Goal: Information Seeking & Learning: Learn about a topic

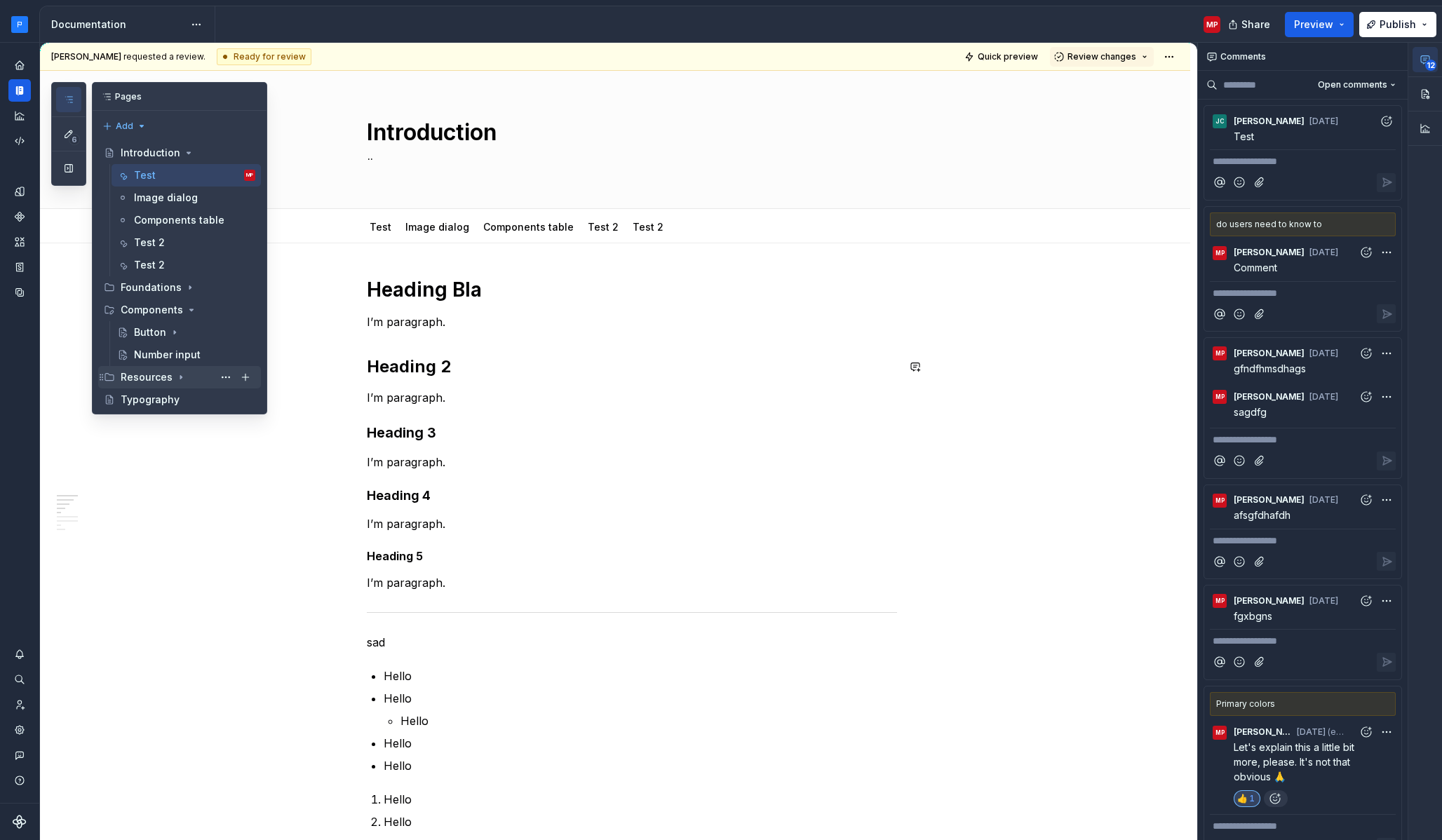
click at [189, 380] on div "Resources" at bounding box center [188, 377] width 135 height 20
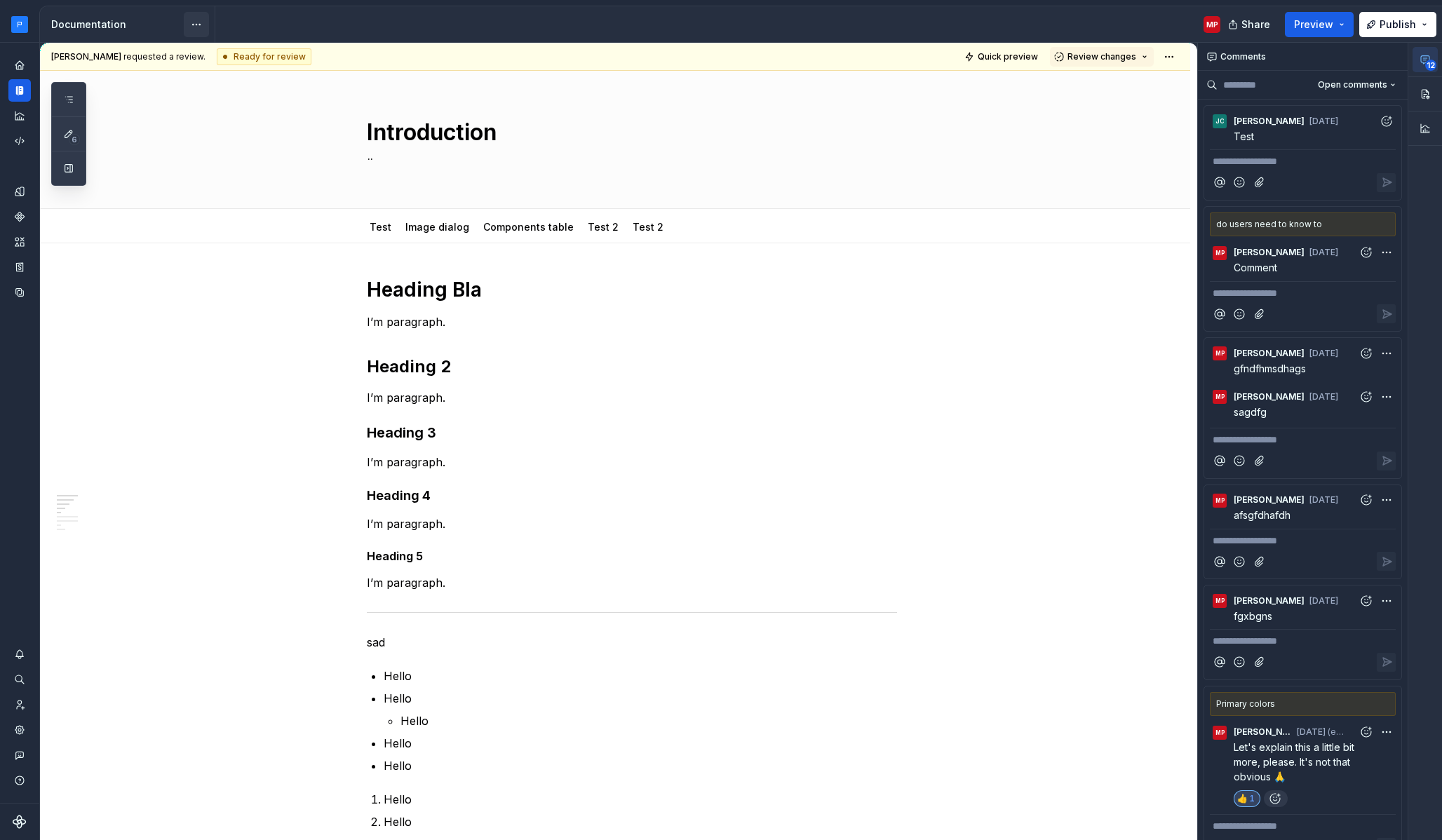
click at [194, 17] on html "Milky way MP Dataset Earth Documentation MP Share Preview Publish 6 Pages Add A…" at bounding box center [721, 420] width 1442 height 840
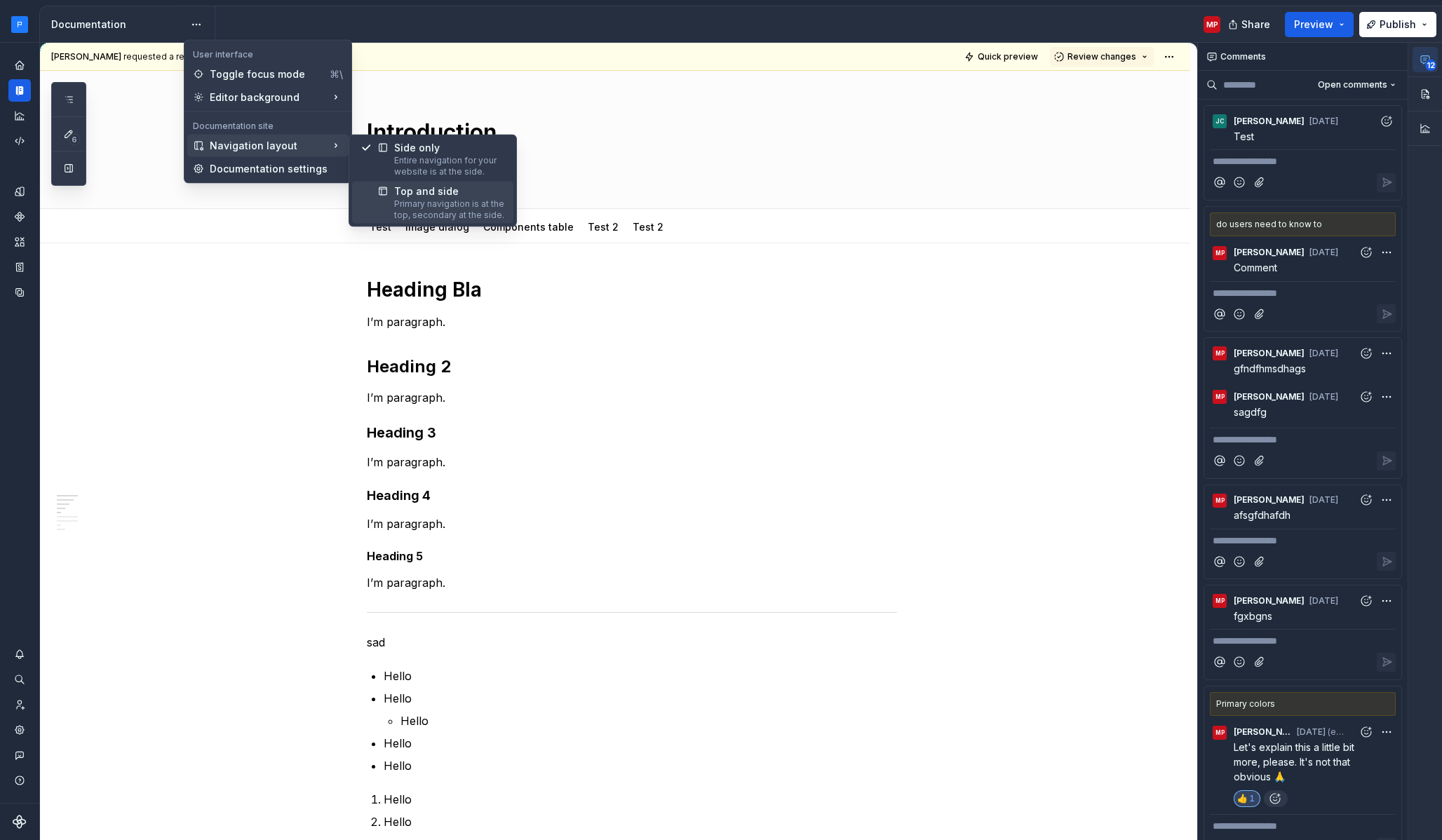
click at [376, 184] on div at bounding box center [377, 202] width 33 height 36
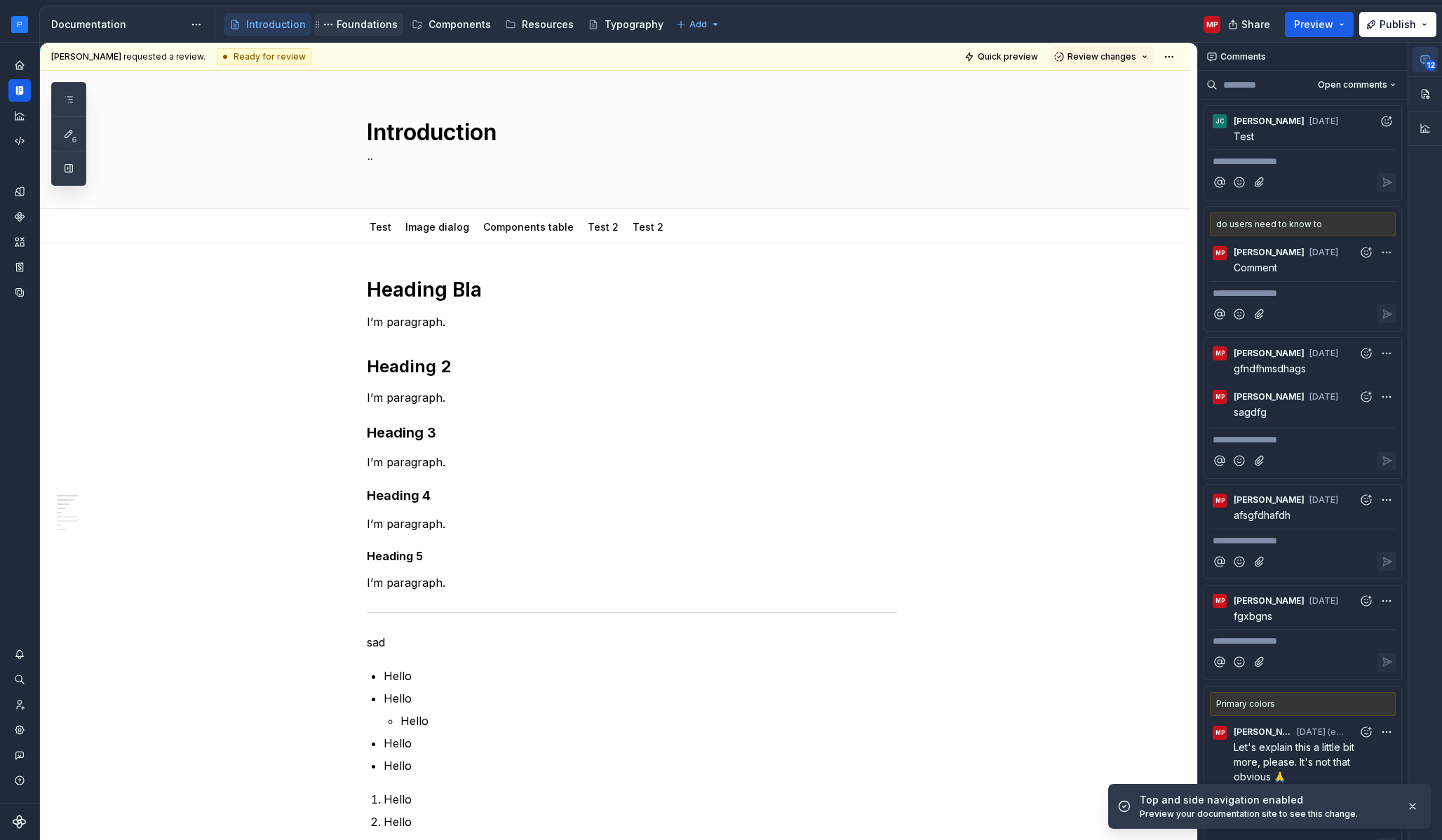
click at [365, 29] on div "Foundations" at bounding box center [367, 24] width 61 height 14
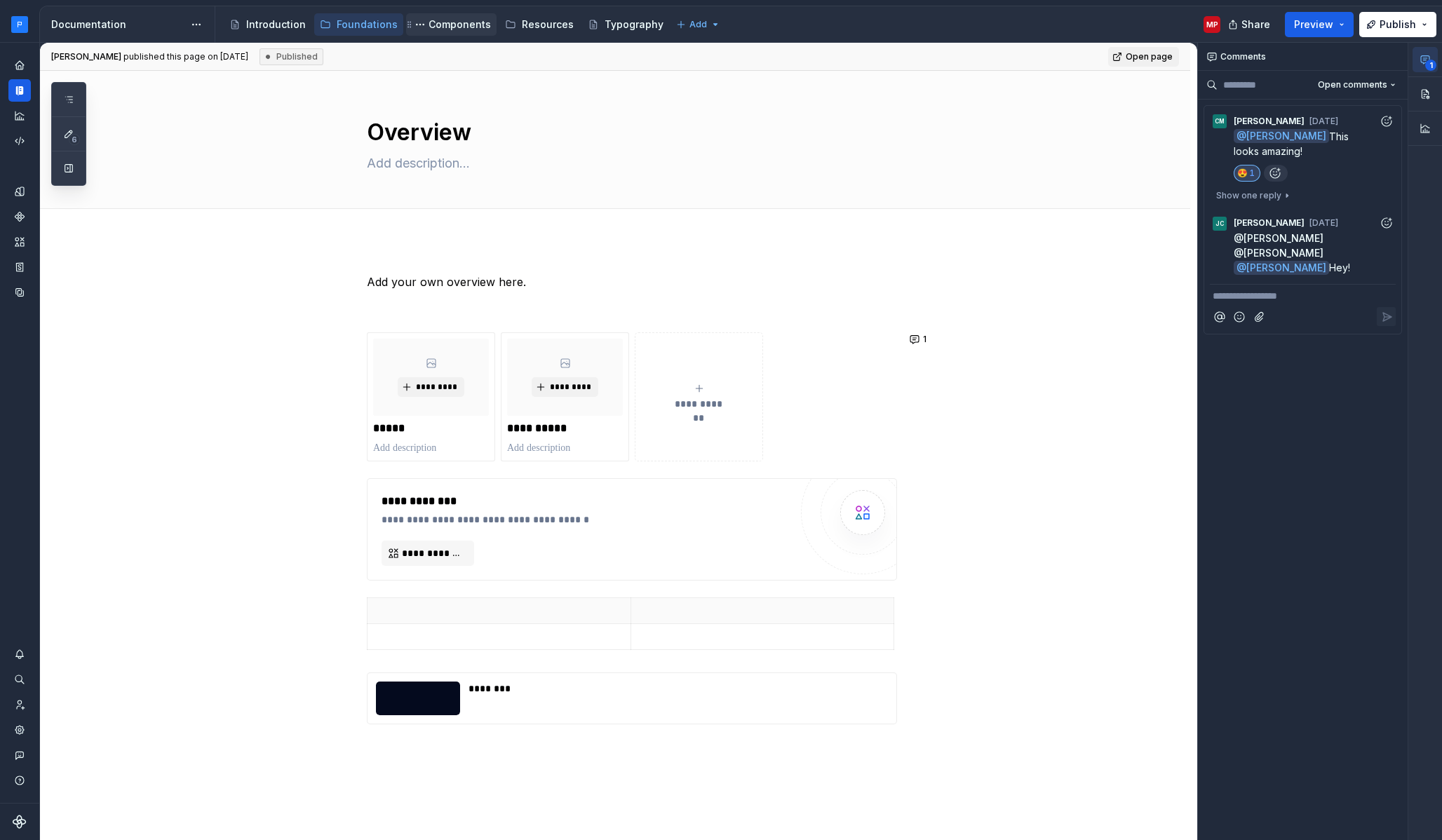
click at [459, 28] on div "Components" at bounding box center [460, 24] width 63 height 14
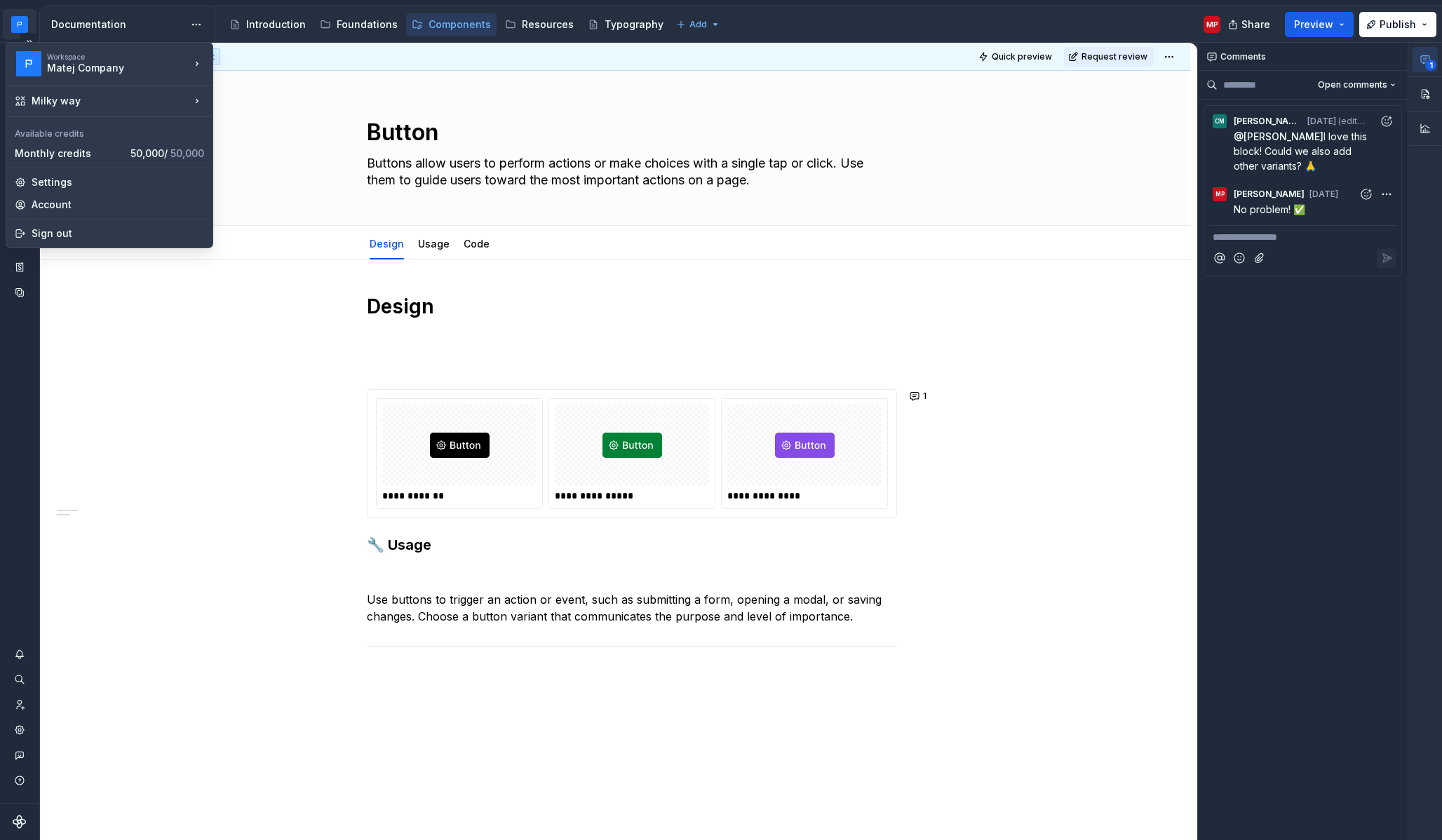
click at [27, 26] on html "Milky way MP Dataset Earth Documentation Accessibility guide for tree Page tree…" at bounding box center [721, 420] width 1442 height 840
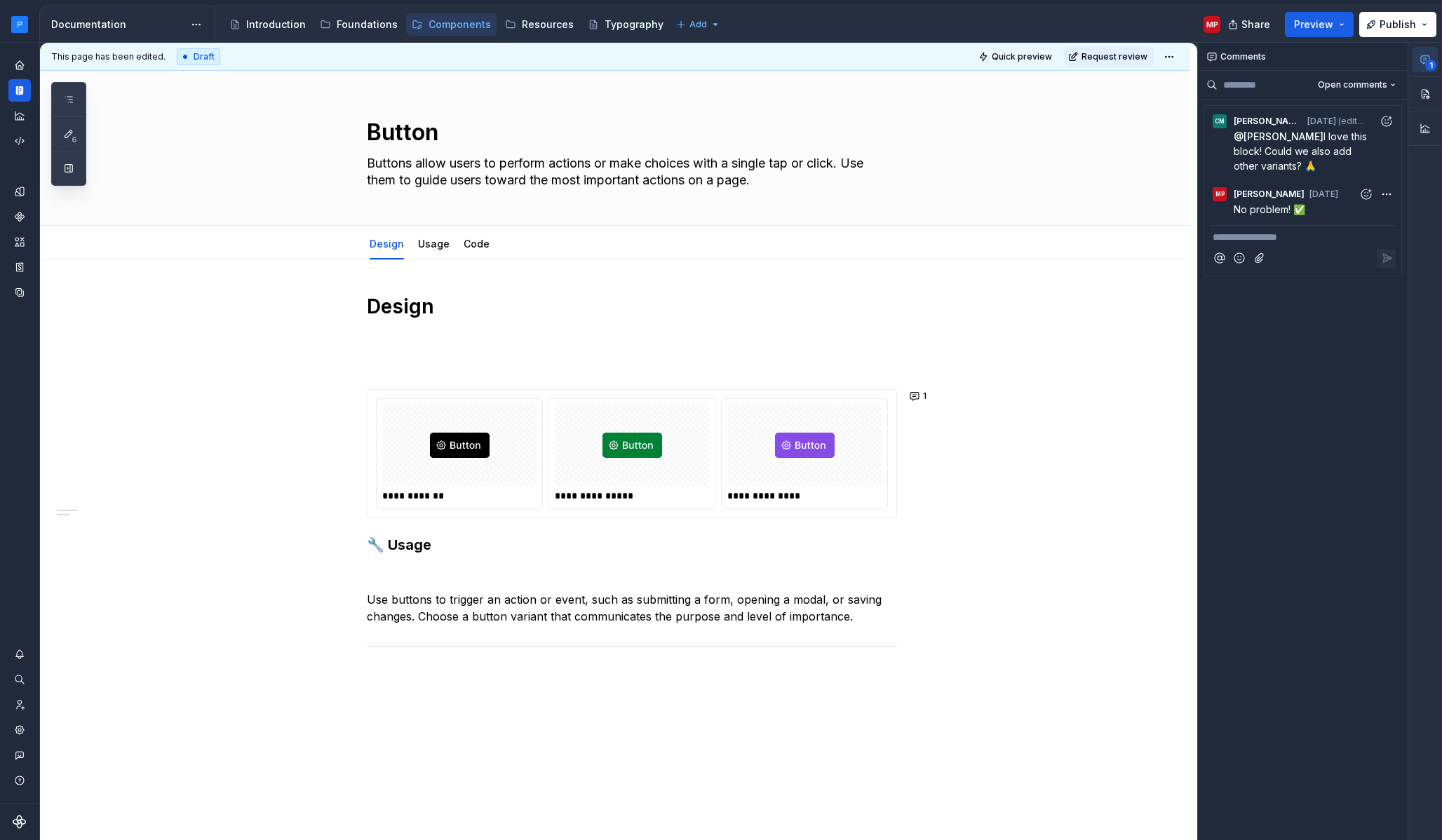
click at [288, 268] on html "Milky way MP Dataset Earth Documentation Accessibility guide for tree Page tree…" at bounding box center [721, 420] width 1442 height 840
click at [526, 23] on div "Resources" at bounding box center [547, 24] width 52 height 14
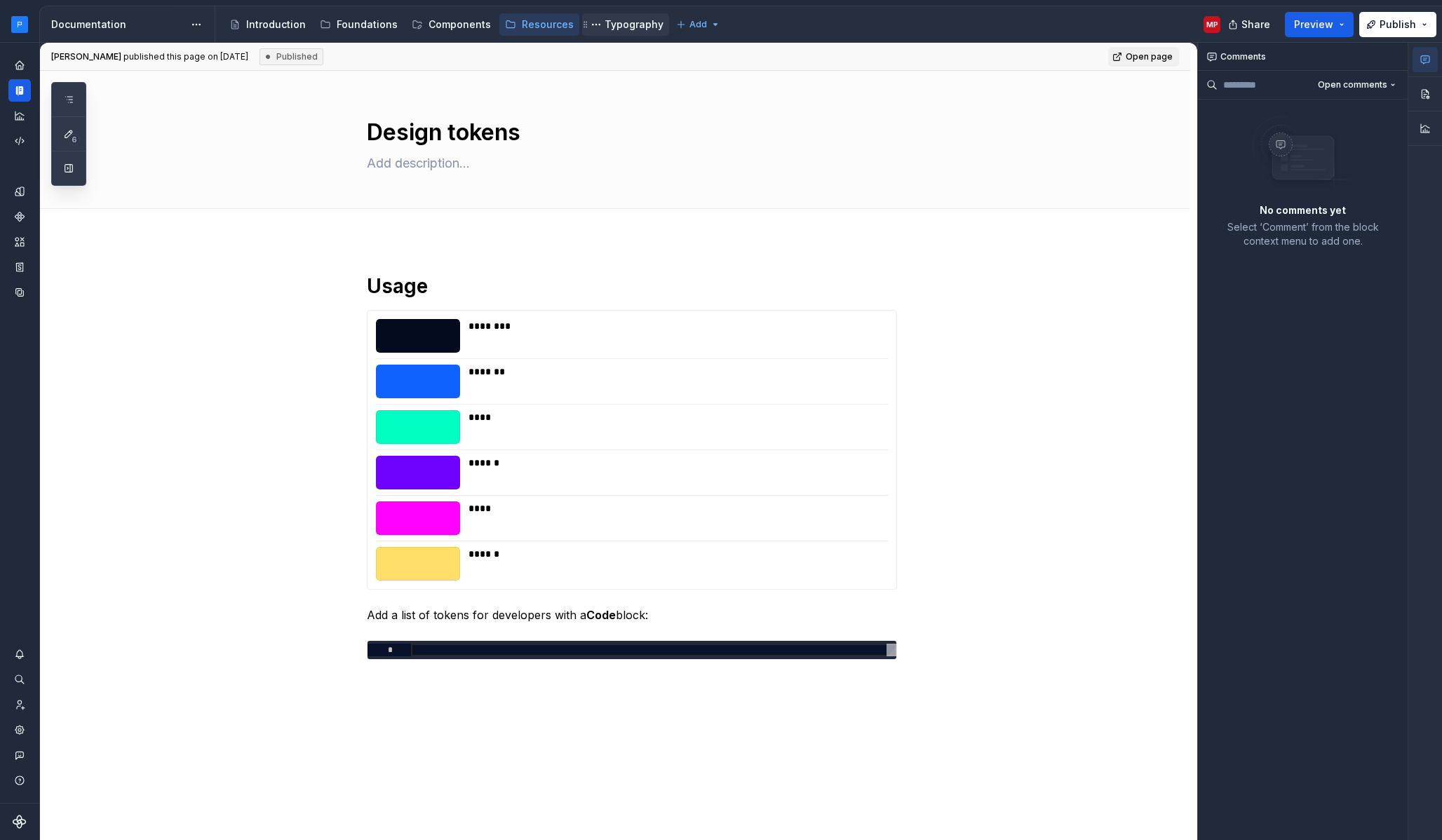
click at [624, 25] on div "Typography" at bounding box center [634, 24] width 59 height 14
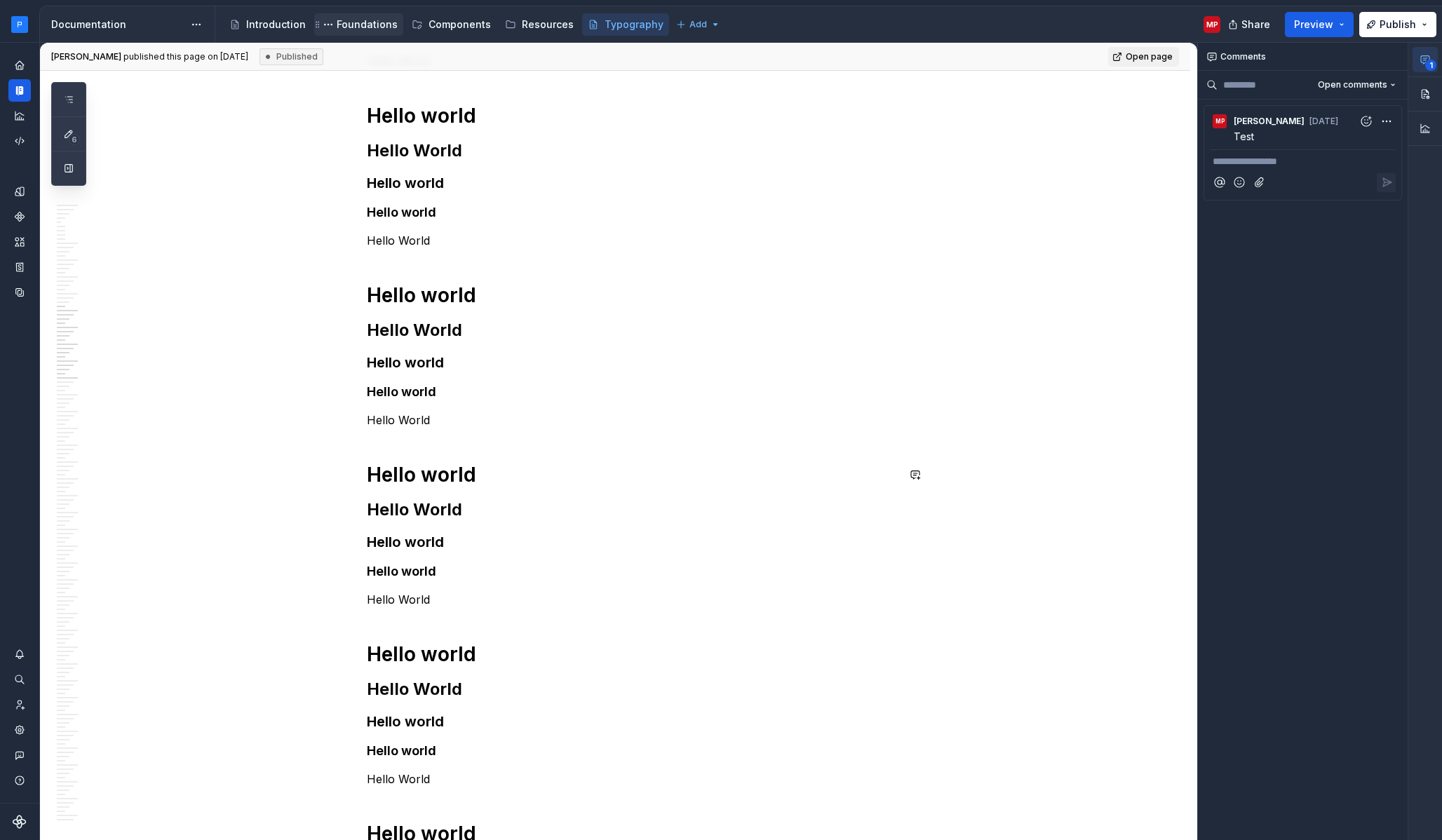
scroll to position [1507, 0]
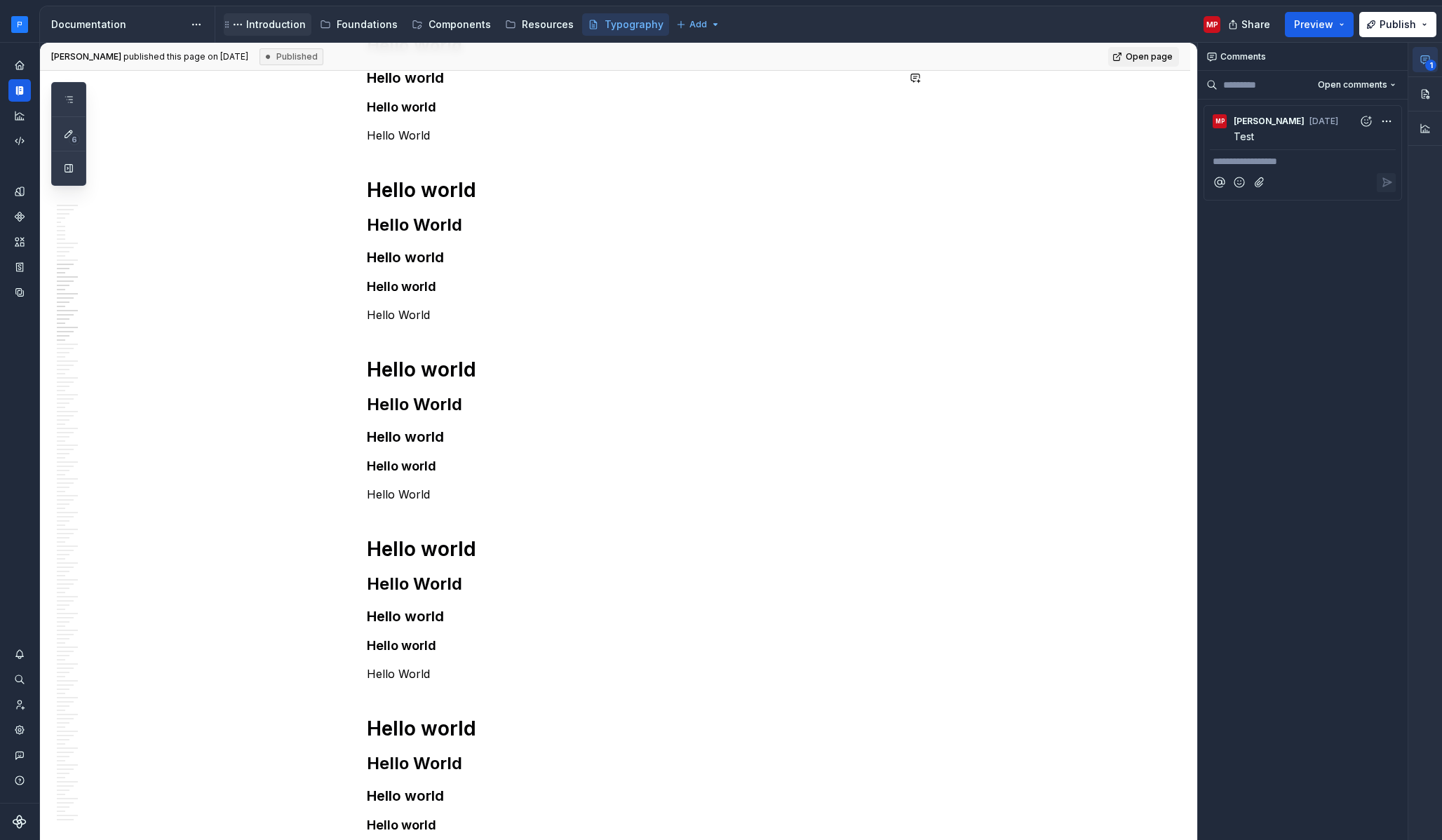
click at [274, 20] on div "Introduction" at bounding box center [276, 24] width 60 height 14
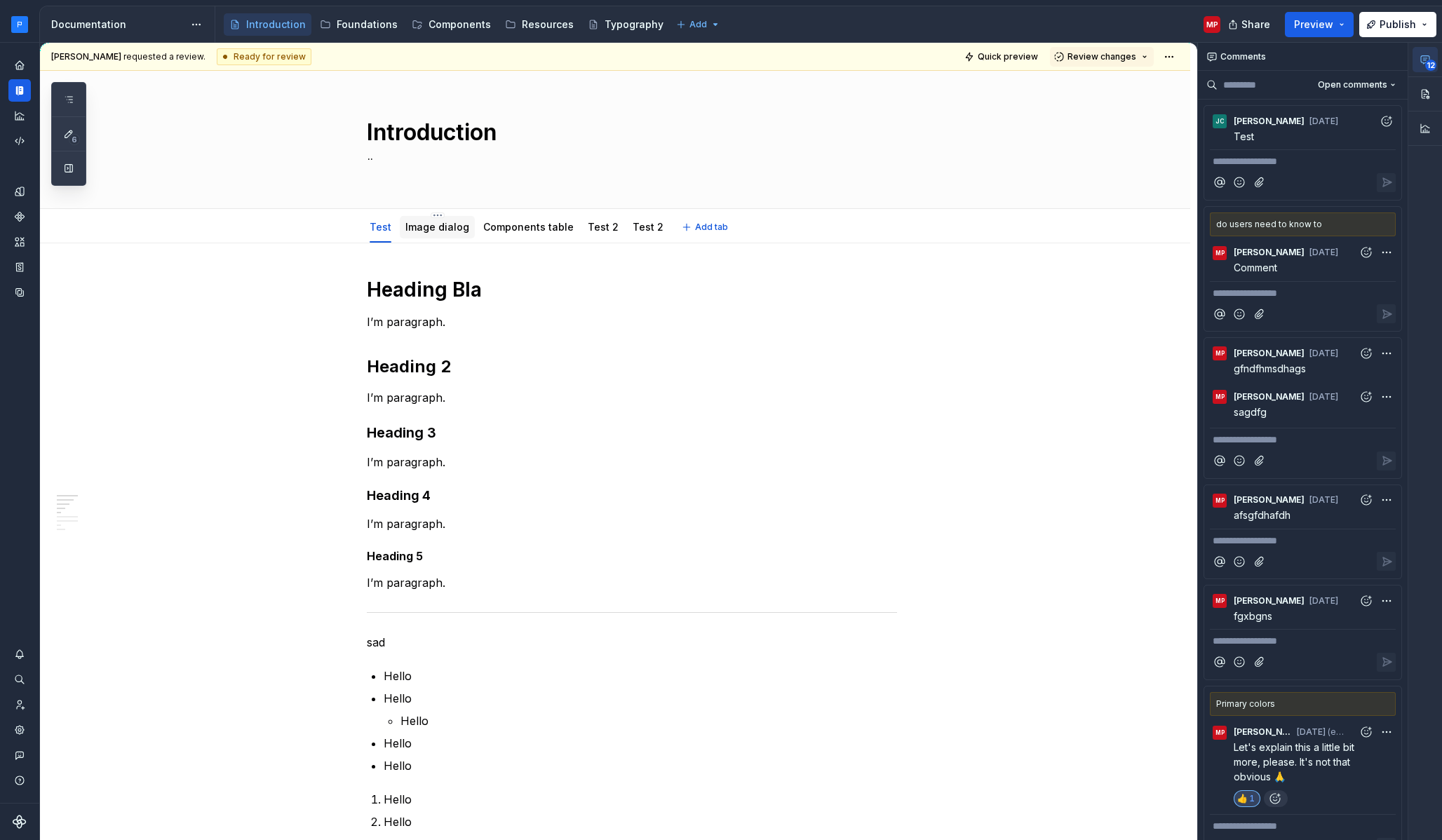
click at [457, 227] on link "Image dialog" at bounding box center [437, 226] width 64 height 12
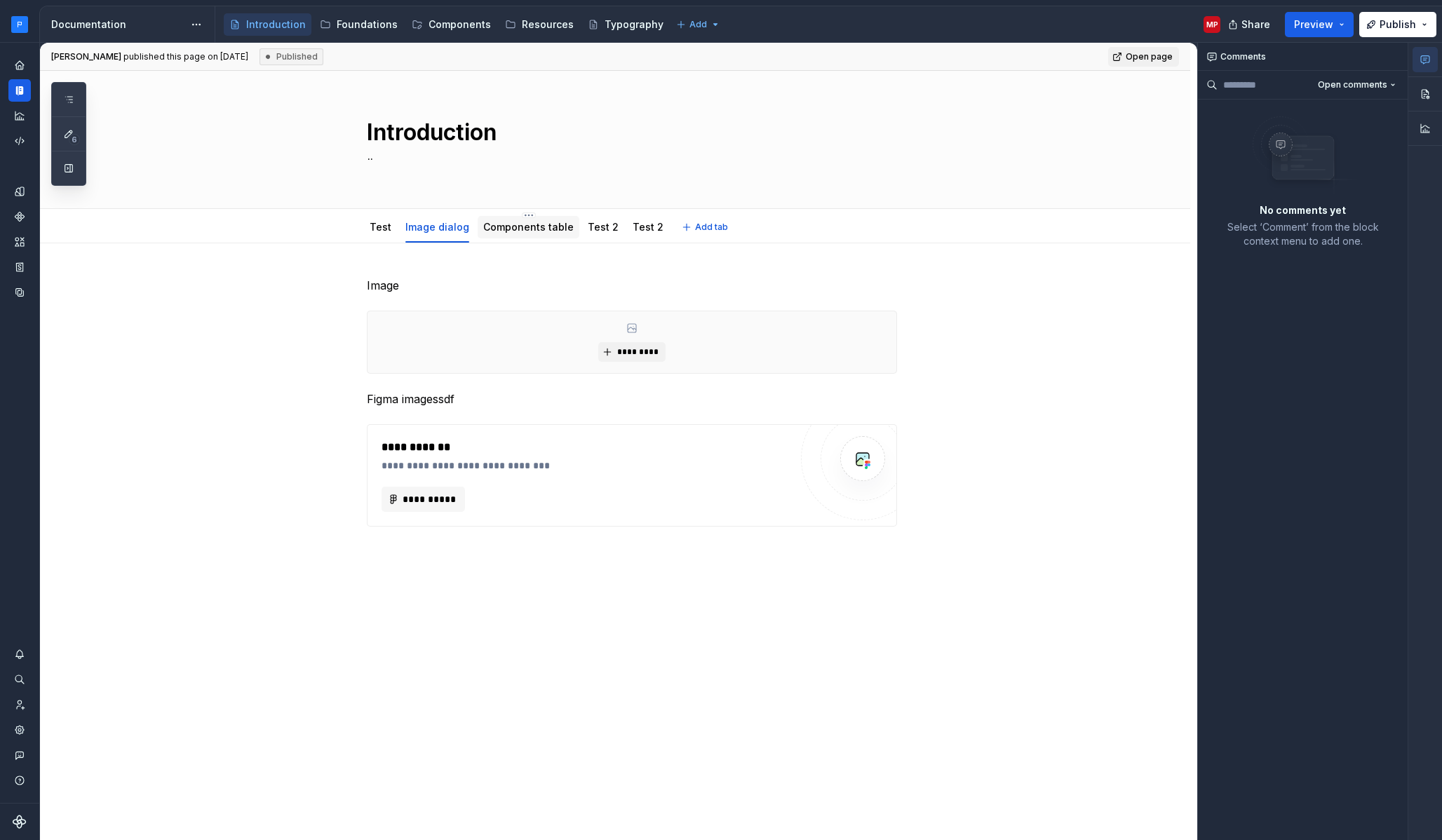
click at [532, 223] on link "Components table" at bounding box center [528, 226] width 90 height 12
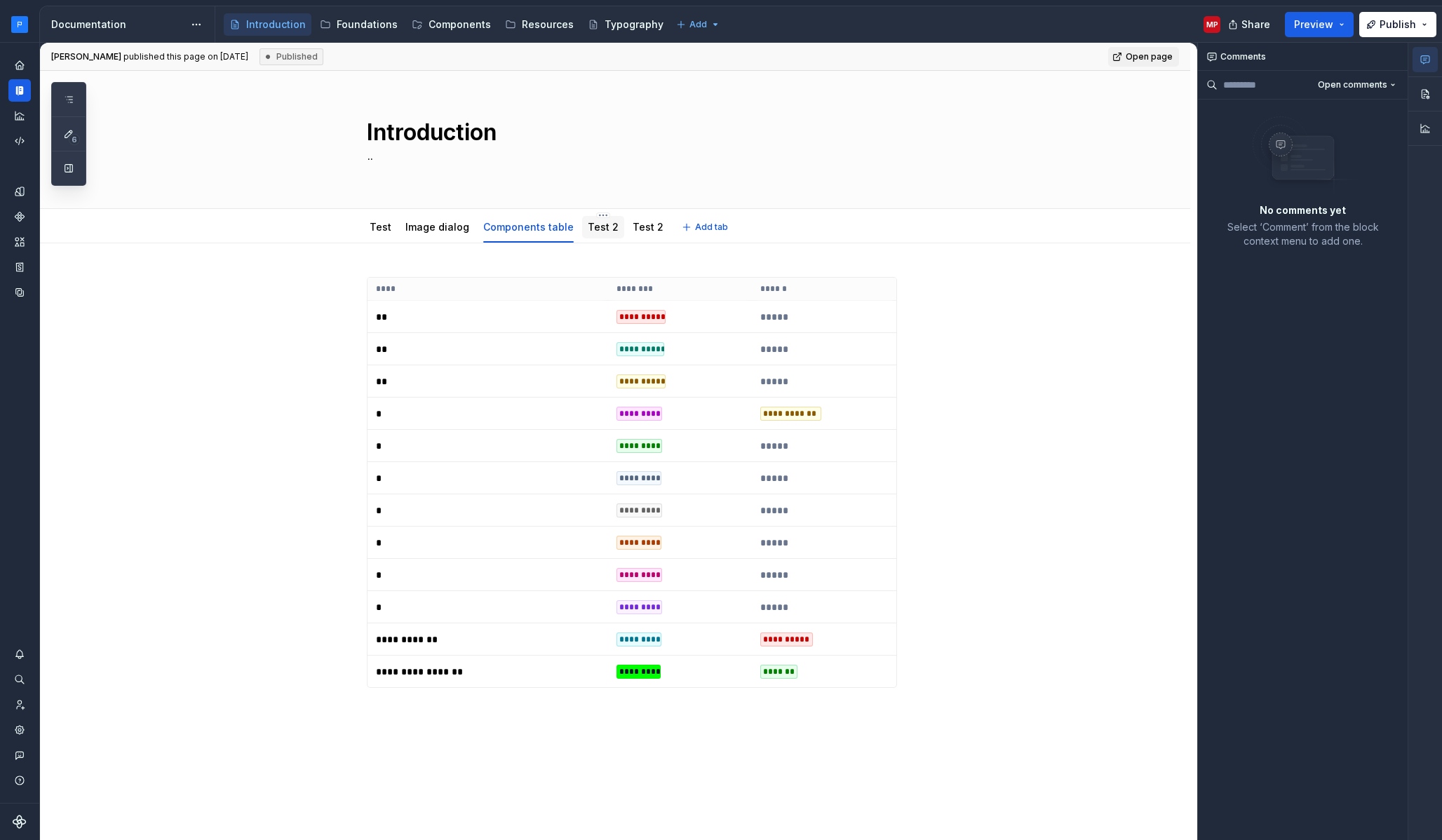
click at [601, 226] on link "Test 2" at bounding box center [603, 226] width 31 height 12
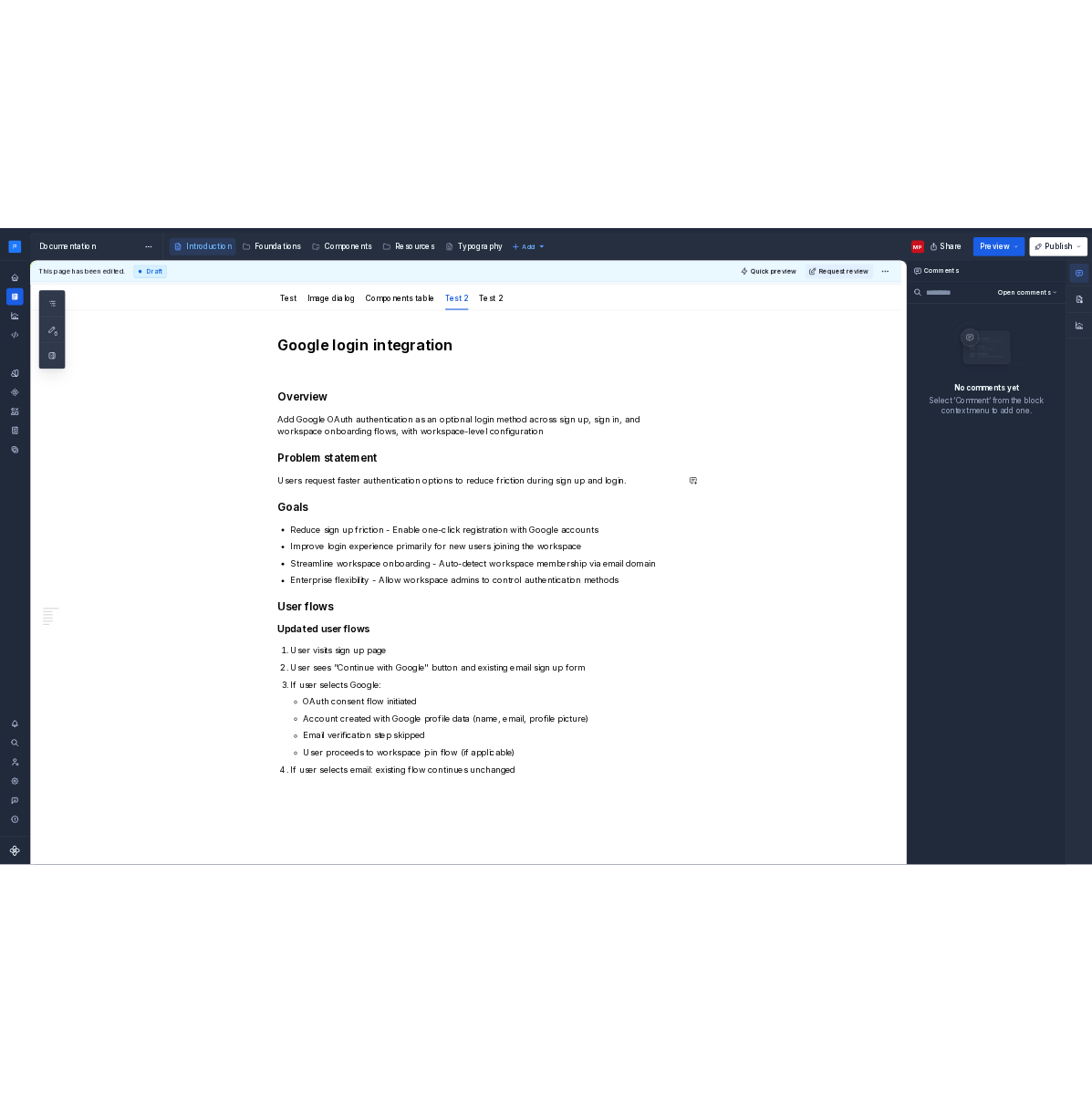
scroll to position [182, 0]
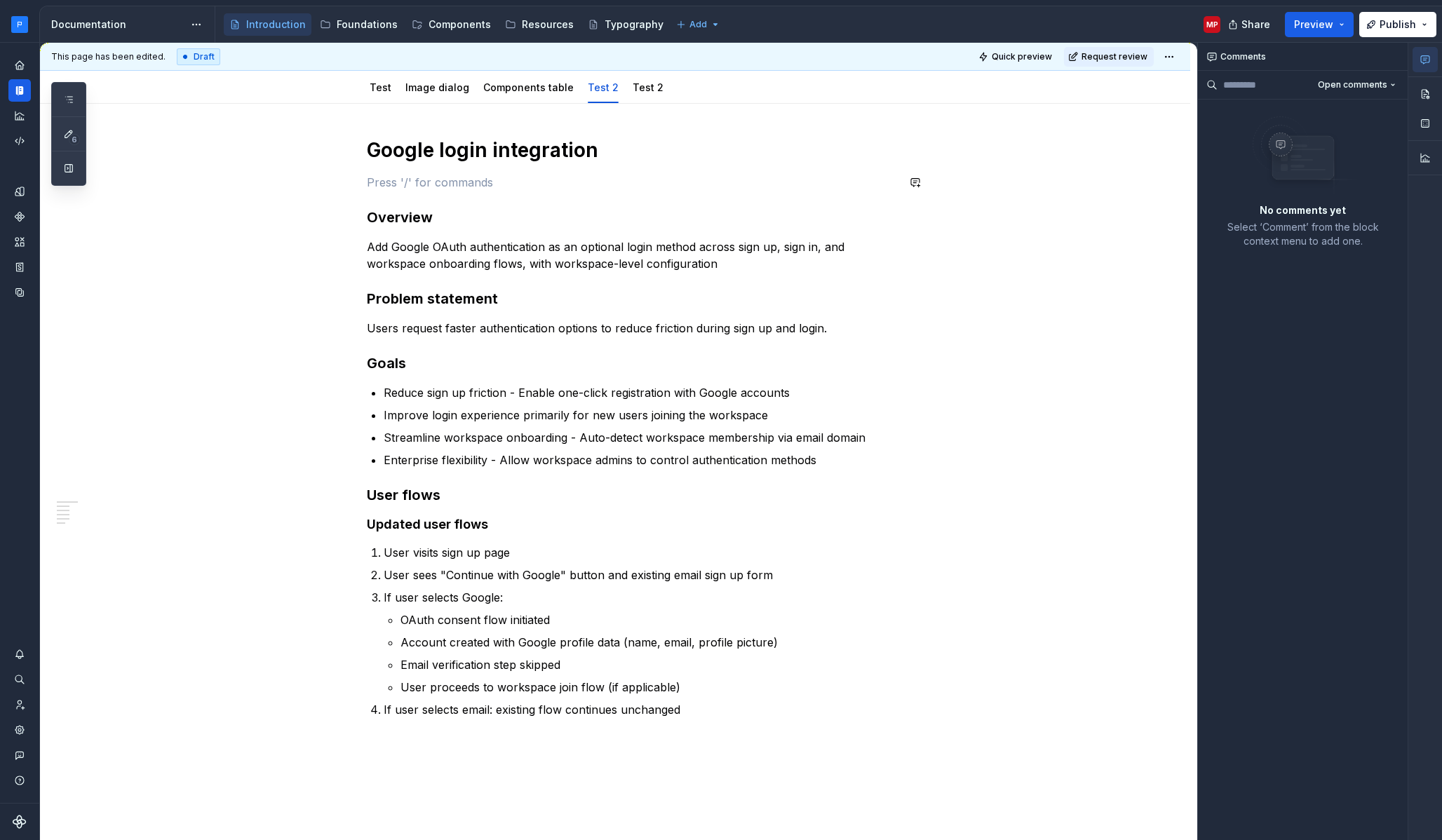
click at [702, 163] on div "Google login integration Overview Add Google OAuth authentication as an optiona…" at bounding box center [632, 428] width 530 height 581
click at [702, 148] on h1 "Google login integration" at bounding box center [632, 150] width 530 height 25
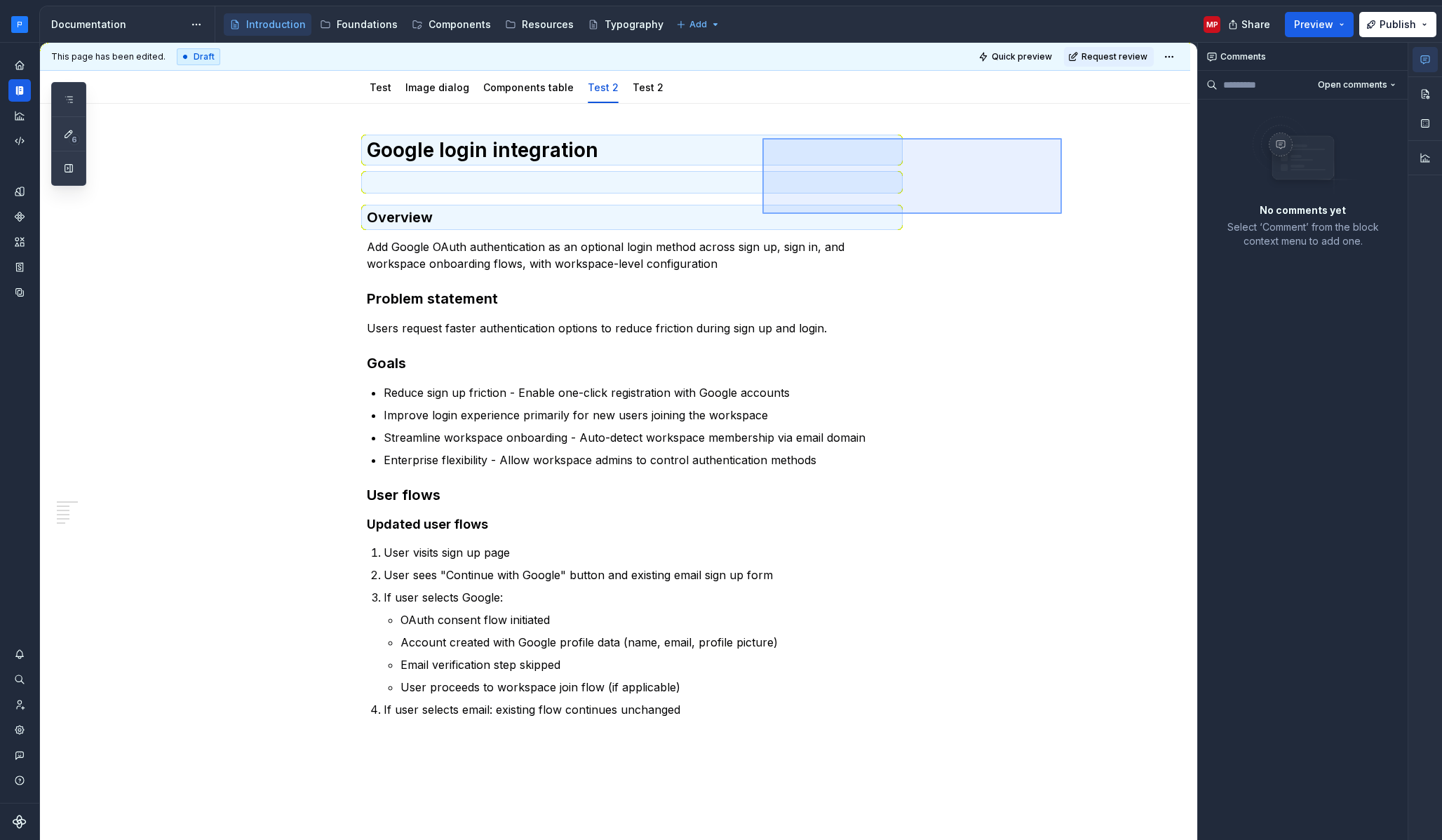
drag, startPoint x: 1053, startPoint y: 209, endPoint x: 779, endPoint y: 141, distance: 282.3
click at [762, 138] on div "This page has been edited. Draft Quick preview Request review Introduction ¨ Ed…" at bounding box center [619, 442] width 1157 height 798
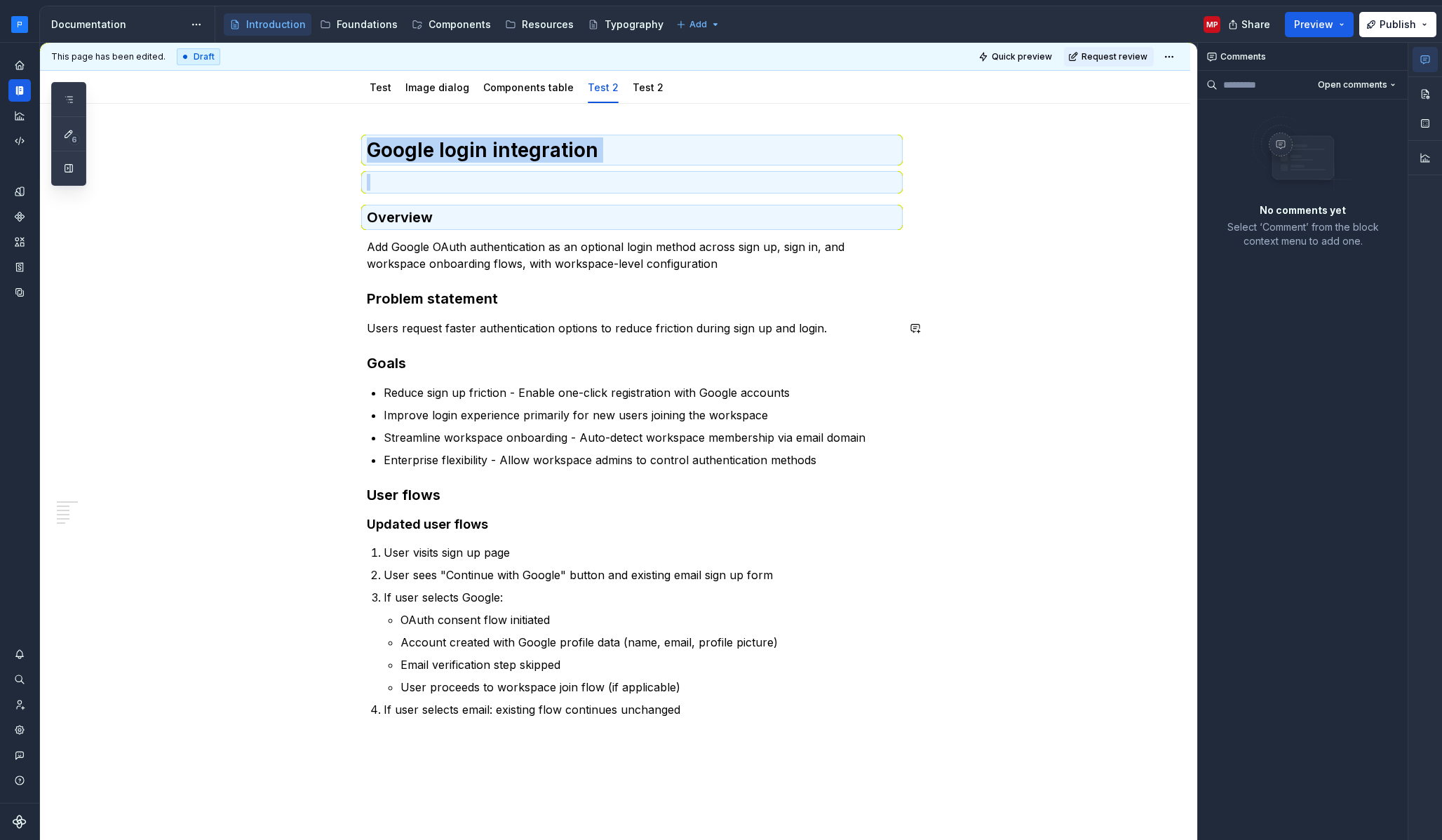
click at [689, 312] on div "Google login integration Overview Add Google OAuth authentication as an optiona…" at bounding box center [632, 428] width 530 height 581
click at [647, 298] on h3 "Problem statement" at bounding box center [632, 298] width 530 height 20
drag, startPoint x: 527, startPoint y: 307, endPoint x: 523, endPoint y: 299, distance: 8.9
click at [527, 307] on h3 "Problem statement" at bounding box center [632, 298] width 530 height 20
click at [493, 302] on strong "Problem statement" at bounding box center [432, 298] width 131 height 17
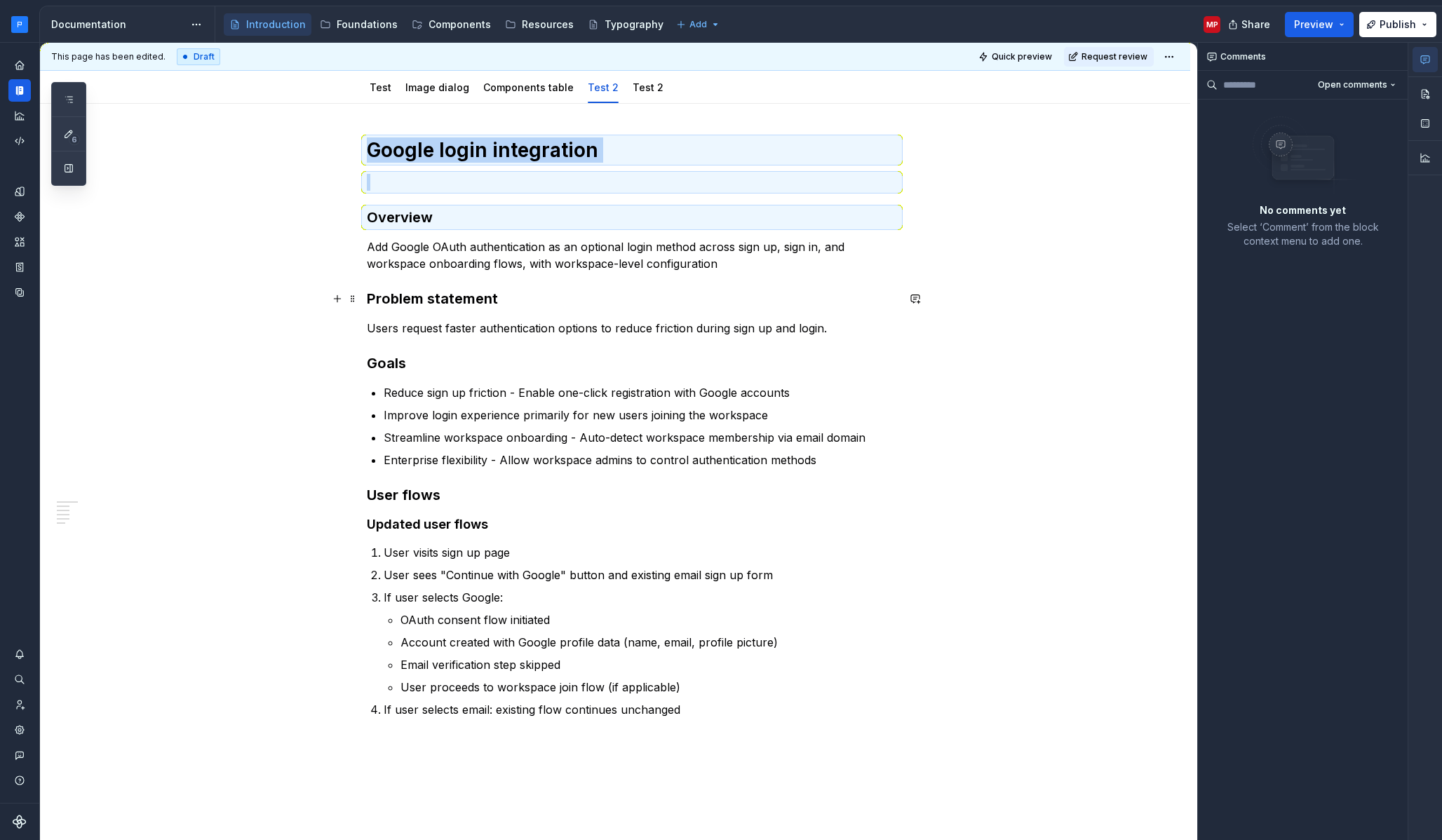
click at [499, 298] on h3 "Problem statement" at bounding box center [632, 298] width 530 height 20
drag, startPoint x: 507, startPoint y: 302, endPoint x: 503, endPoint y: 325, distance: 23.3
click at [506, 314] on div "Google login integration Overview Add Google OAuth authentication as an optiona…" at bounding box center [632, 428] width 530 height 581
click at [503, 325] on p "Users request faster authentication options to reduce friction during sign up a…" at bounding box center [632, 328] width 530 height 17
click at [496, 300] on strong "Problem statement" at bounding box center [432, 298] width 131 height 17
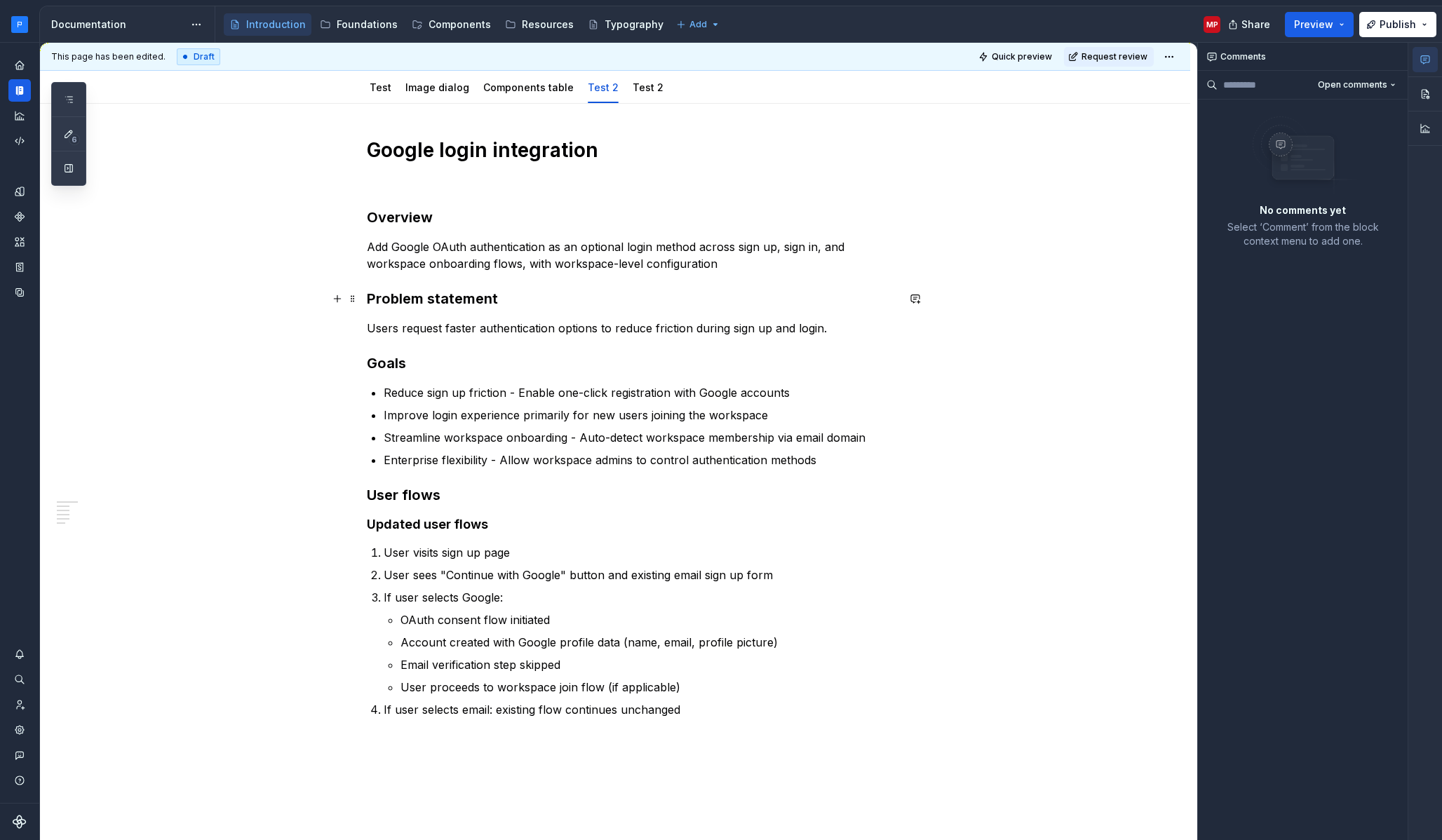
click at [489, 297] on strong "Problem statement" at bounding box center [432, 298] width 131 height 17
click at [506, 301] on h3 "Problem statement" at bounding box center [632, 298] width 530 height 20
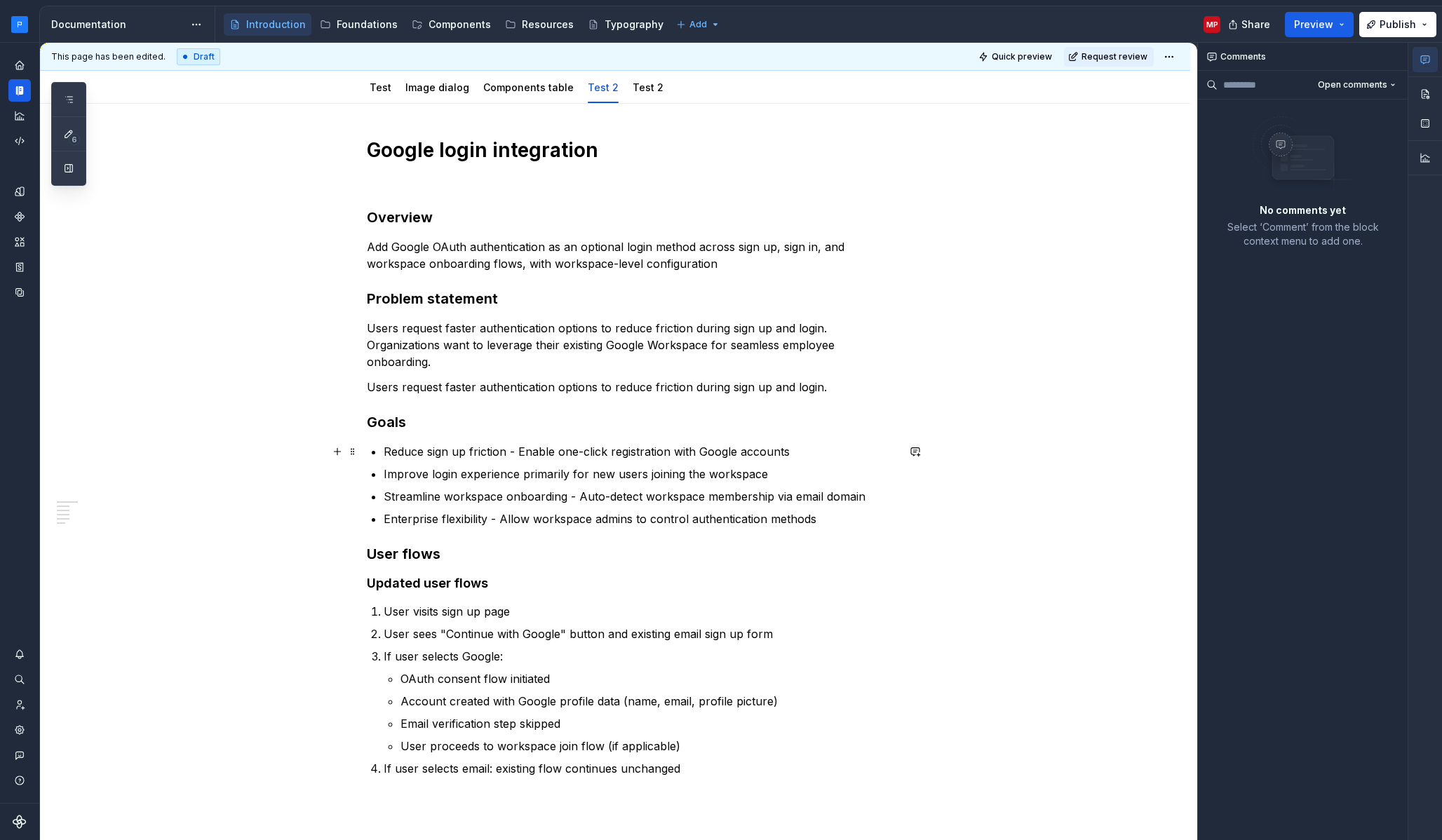
click at [1095, 448] on div "Google login integration Overview Add Google OAuth authentication as an optiona…" at bounding box center [615, 575] width 1150 height 942
click at [1241, 388] on div "Comments Open comments No comments yet Select ‘Comment’ from the block context …" at bounding box center [1303, 442] width 210 height 798
click at [545, 472] on p "Improve login experience primarily for new users joining the workspace" at bounding box center [640, 474] width 513 height 17
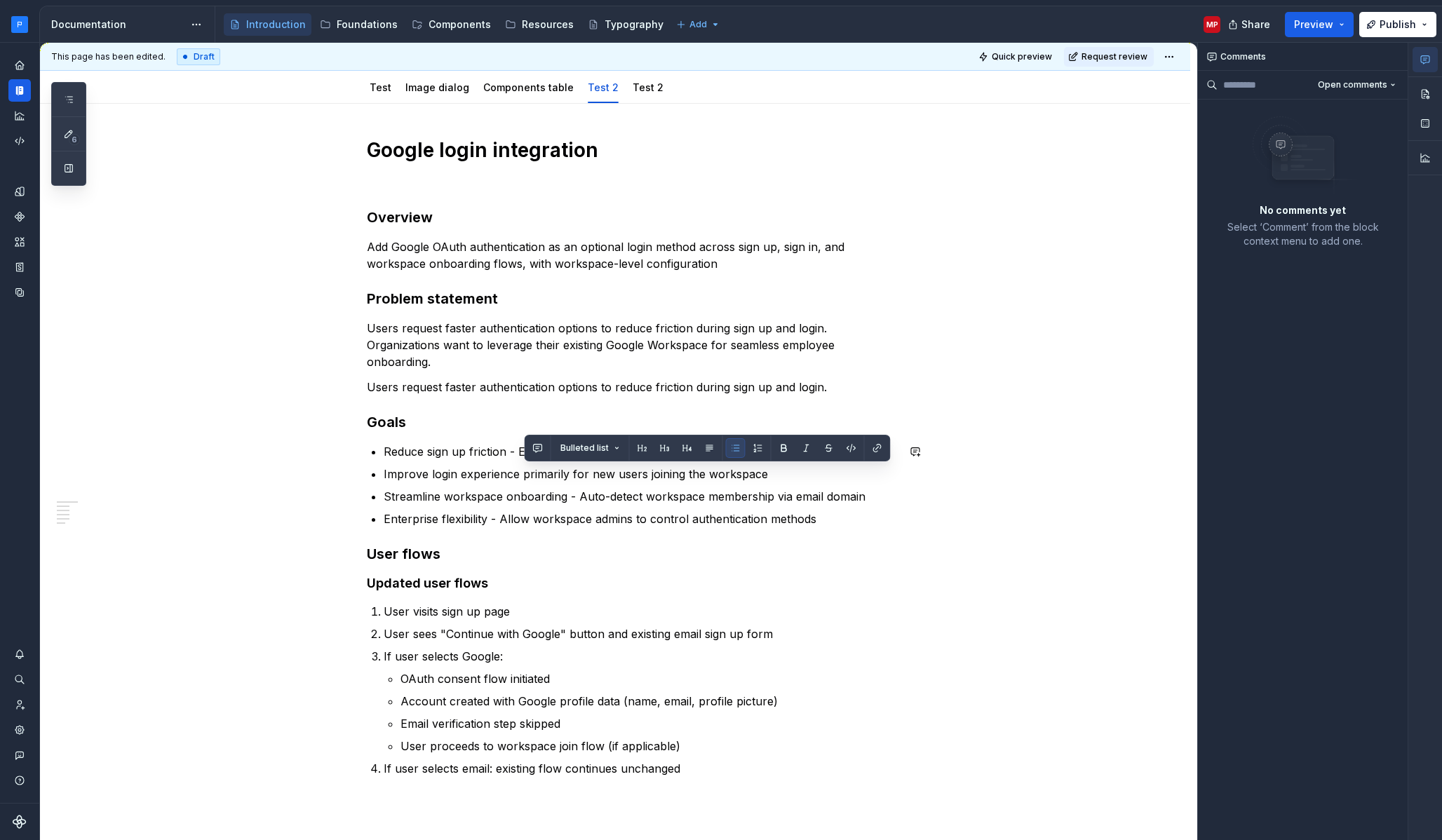
click at [445, 456] on p "Reduce sign up friction - Enable one-click registration with Google accounts" at bounding box center [640, 451] width 513 height 17
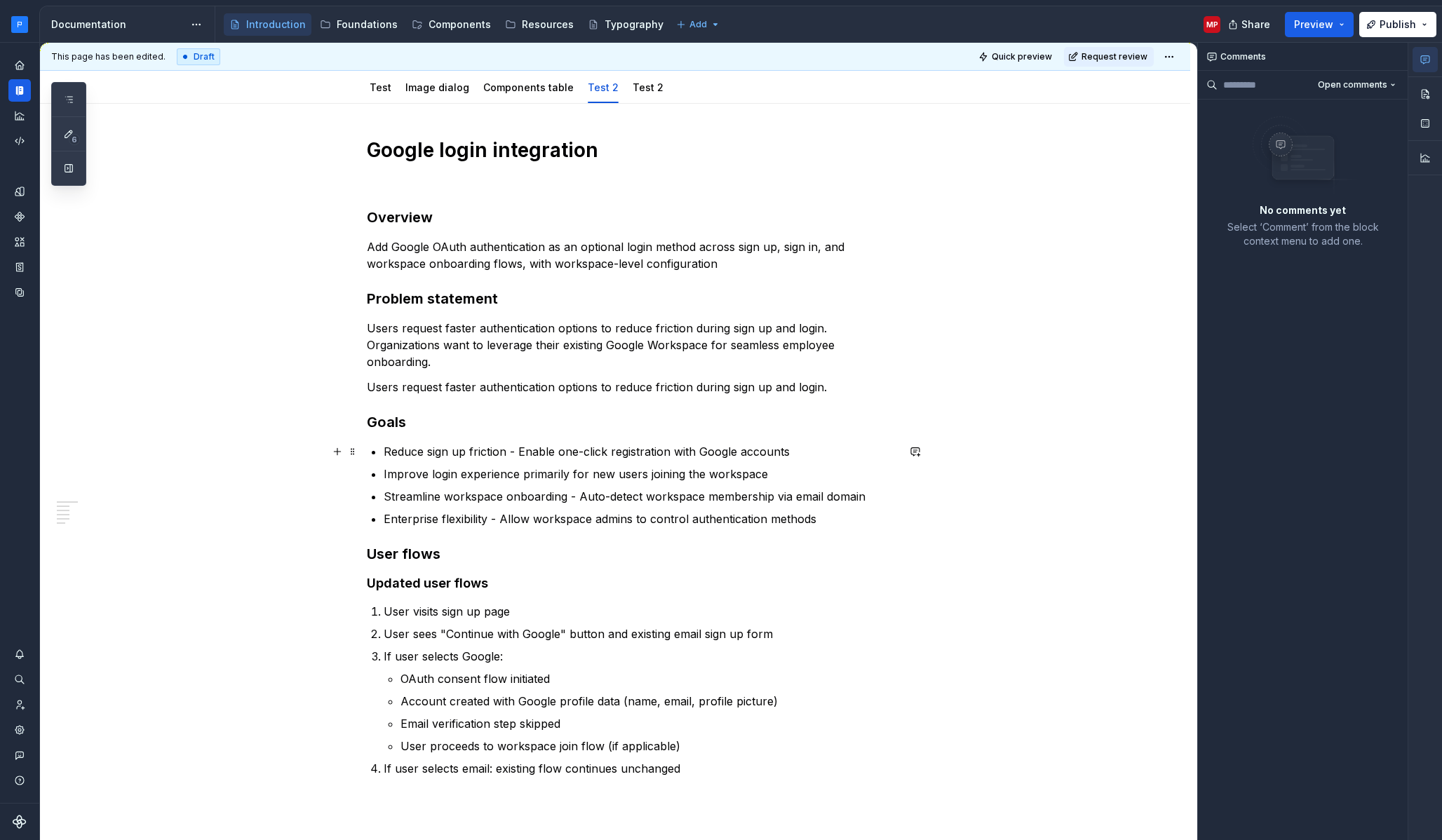
click at [859, 445] on p "Reduce sign up friction - Enable one-click registration with Google accounts" at bounding box center [640, 451] width 513 height 17
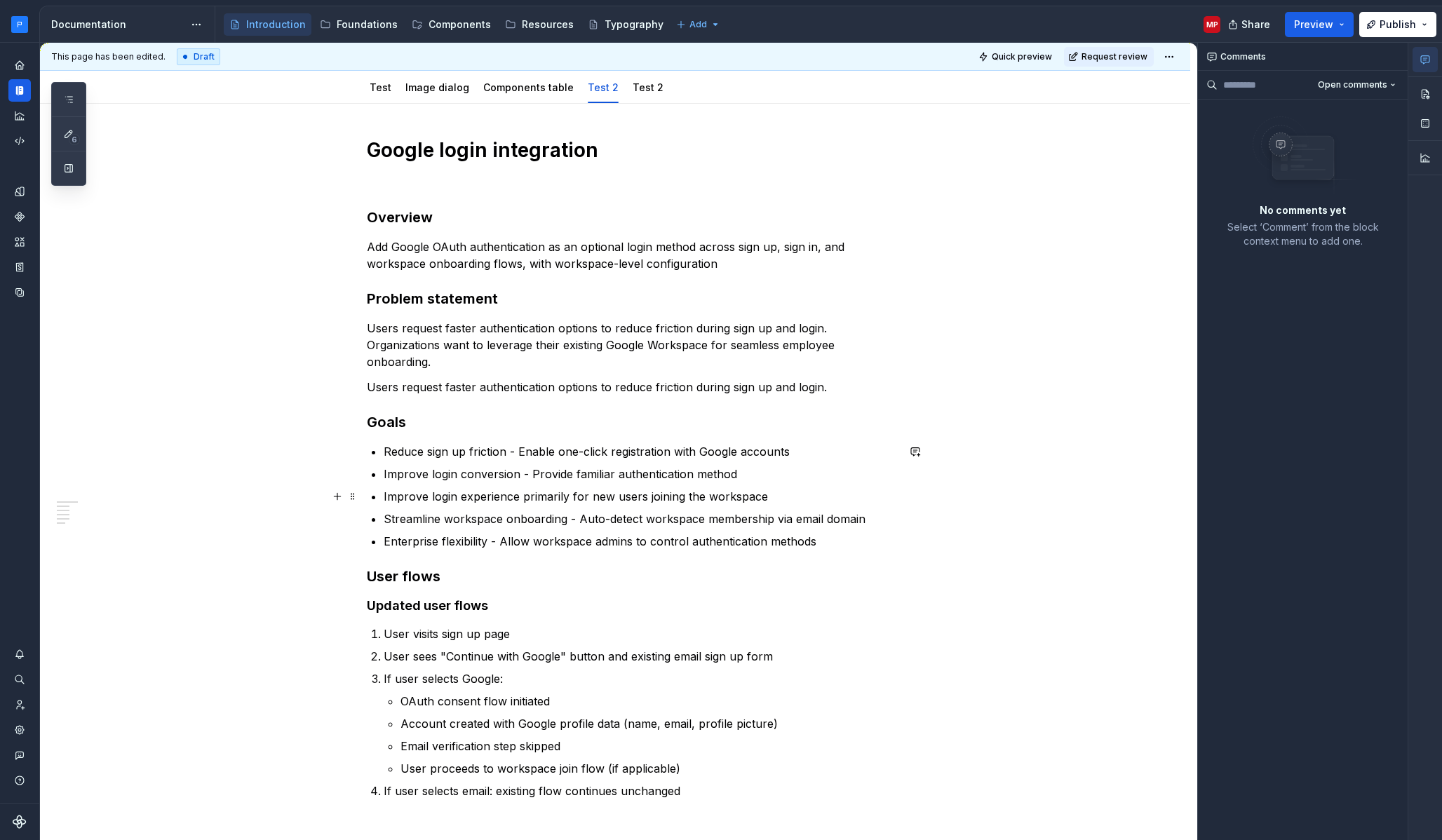
click at [1128, 488] on div "Google login integration Overview Add Google OAuth authentication as an optiona…" at bounding box center [615, 586] width 1150 height 964
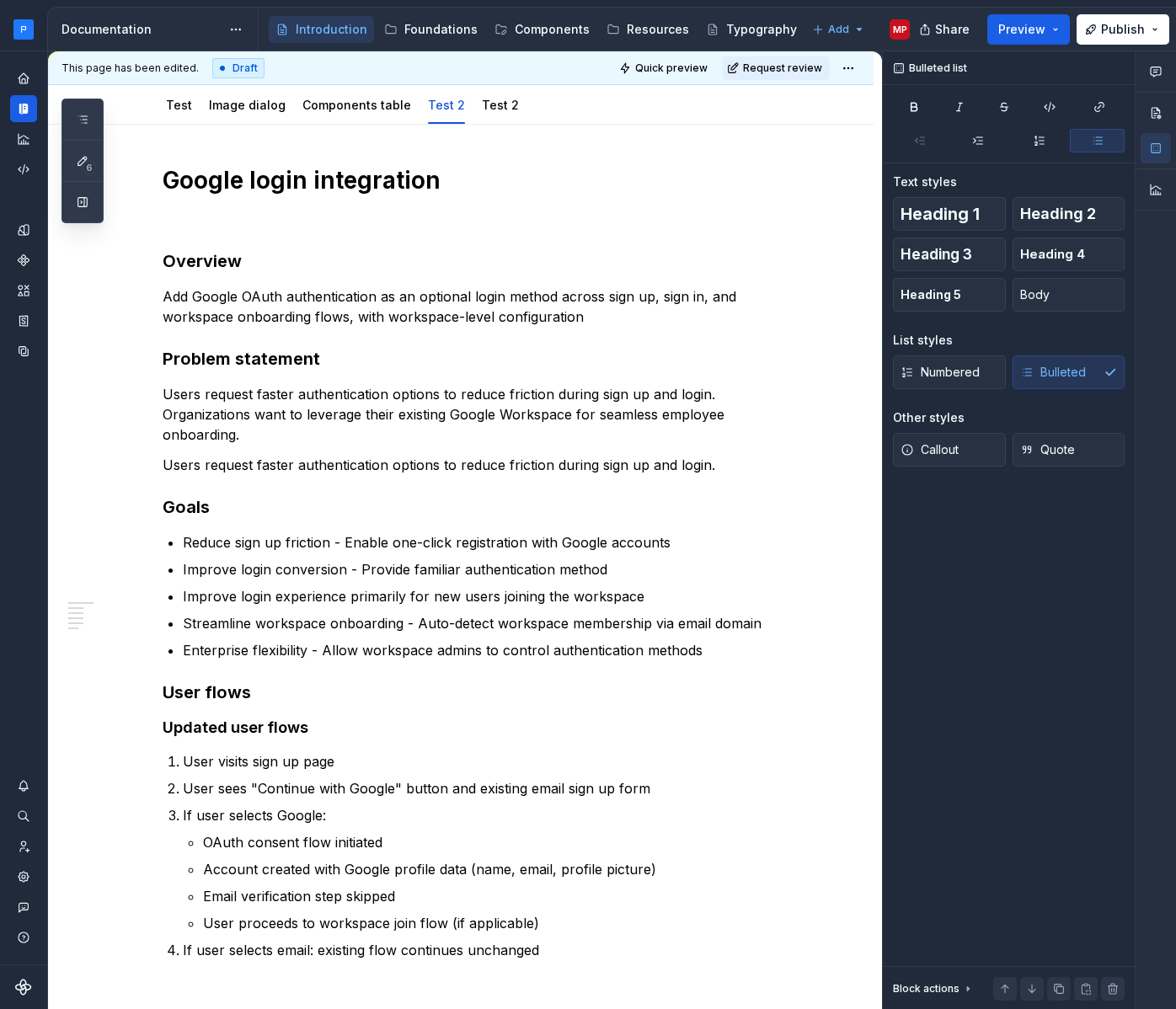
click at [1175, 85] on div at bounding box center [1156, 134] width 40 height 164
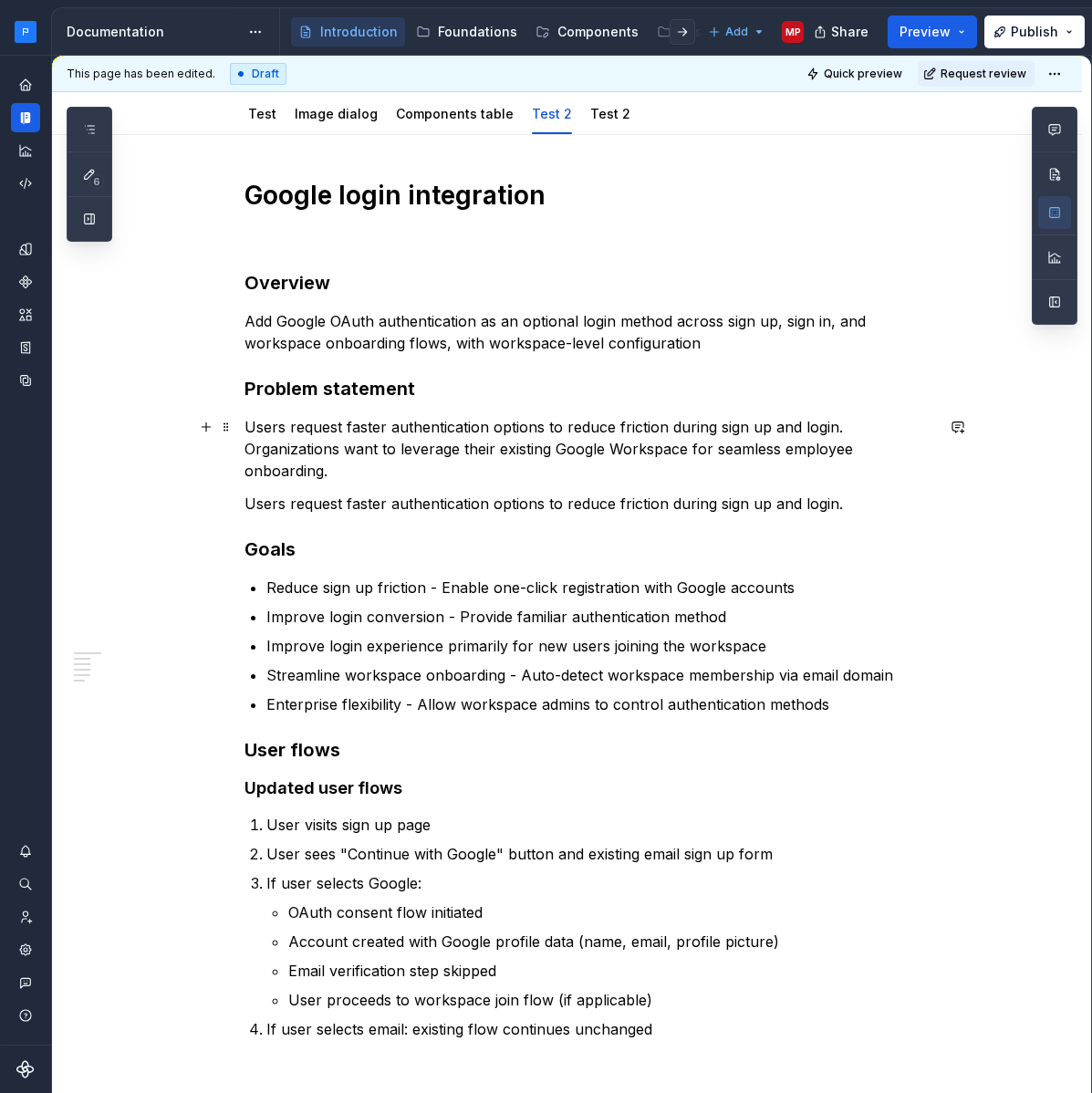
click at [845, 437] on p "Users request faster authentication options to reduce friction during sign up a…" at bounding box center [589, 448] width 689 height 65
type textarea "*"
